Goal: Find contact information: Find contact information

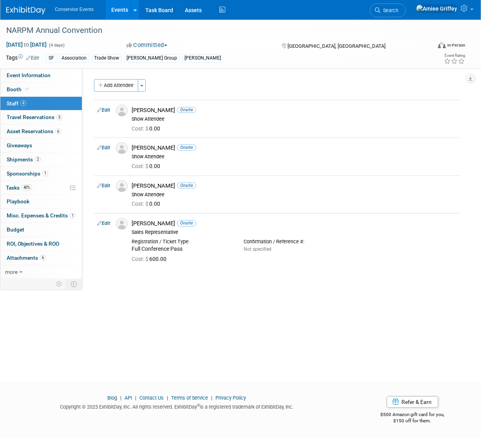
click at [120, 11] on link "Events" at bounding box center [119, 10] width 29 height 20
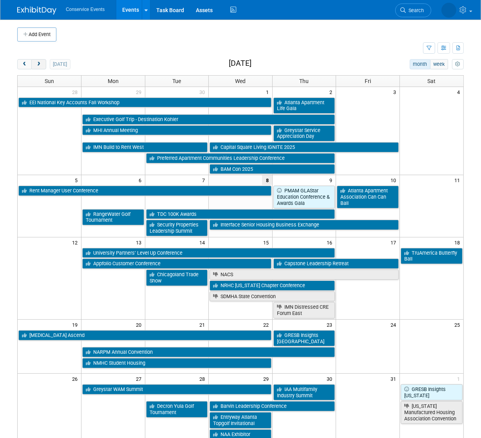
click at [42, 65] on button "next" at bounding box center [38, 64] width 14 height 10
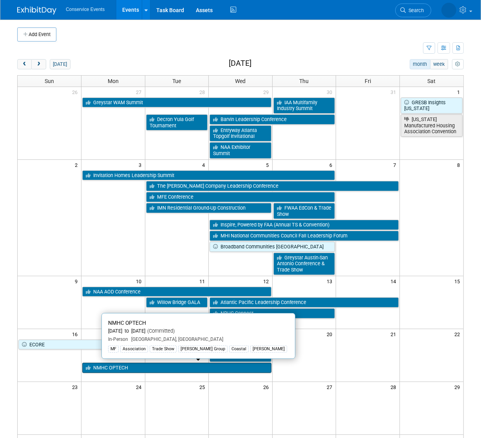
click at [121, 364] on link "NMHC OPTECH" at bounding box center [176, 367] width 189 height 10
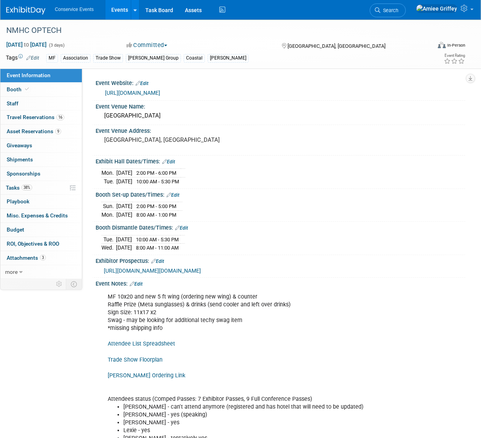
click at [160, 94] on link "[URL][DOMAIN_NAME]" at bounding box center [132, 93] width 55 height 6
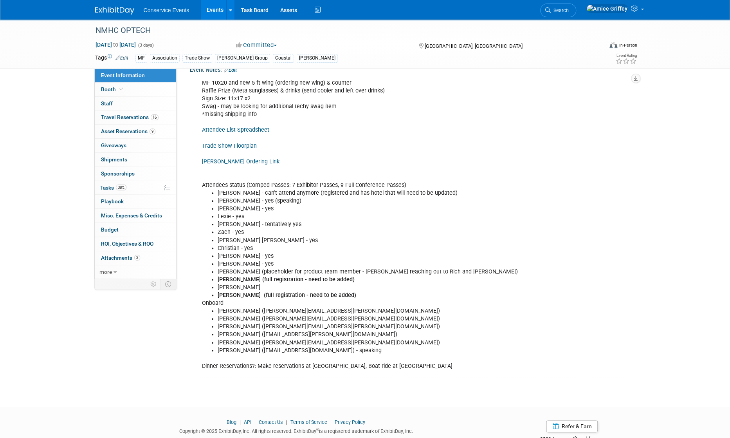
scroll to position [222, 0]
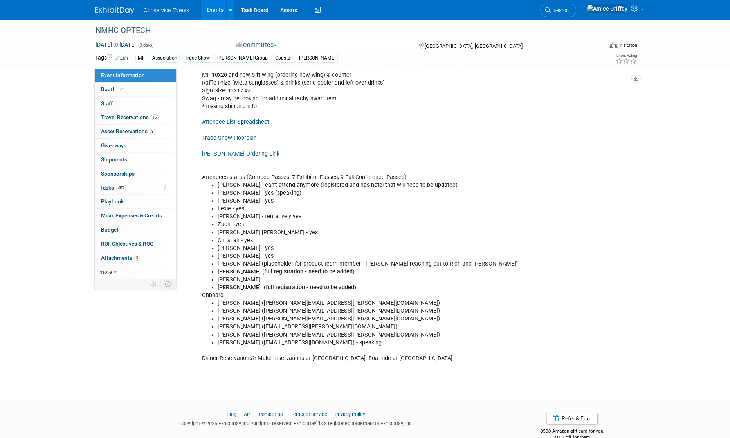
click at [330, 307] on li "Aubree Flynn (aubree.flynn@letsonboard.com)" at bounding box center [381, 303] width 327 height 8
drag, startPoint x: 331, startPoint y: 308, endPoint x: 252, endPoint y: 310, distance: 78.3
click at [252, 307] on li "Aubree Flynn (aubree.flynn@letsonboard.com)" at bounding box center [381, 303] width 327 height 8
copy li "aubree.flynn@letsonboard.com"
drag, startPoint x: 340, startPoint y: 341, endPoint x: 259, endPoint y: 340, distance: 81.0
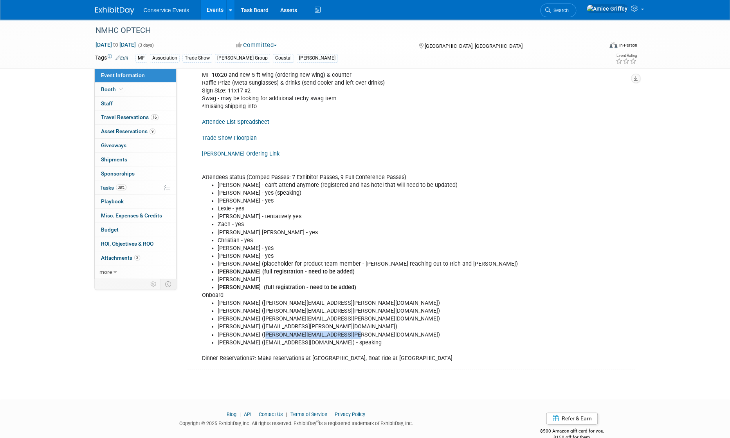
click at [259, 339] on li "Danny Mitchell (danny.mitchell@letsonboard.com)" at bounding box center [381, 335] width 327 height 8
copy li "danny.mitchell@letsonboard.com"
drag, startPoint x: 301, startPoint y: 347, endPoint x: 244, endPoint y: 348, distance: 57.6
click at [244, 346] on li "Larry Furr (lfurr@letsonboard.com) - speaking" at bounding box center [381, 343] width 327 height 8
copy li "lfurr@letsonboard.com"
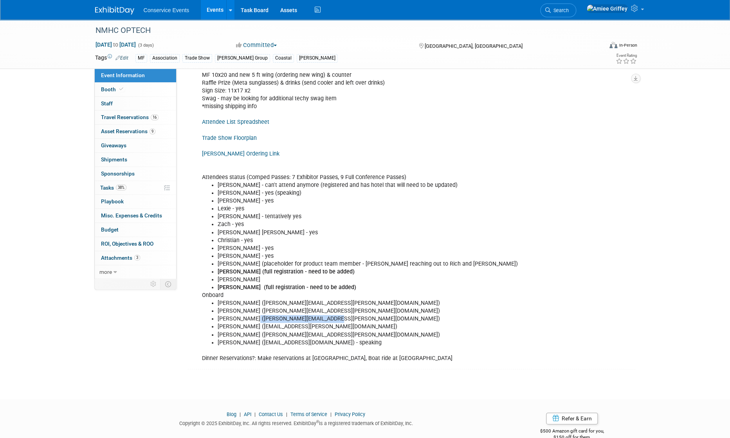
drag, startPoint x: 328, startPoint y: 324, endPoint x: 252, endPoint y: 325, distance: 75.6
click at [252, 323] on li "Ryan Nelson (ryan.nelson@letsonboard.com)" at bounding box center [381, 319] width 327 height 8
copy li "ryan.nelson@letsonboard.com"
